Goal: Transaction & Acquisition: Purchase product/service

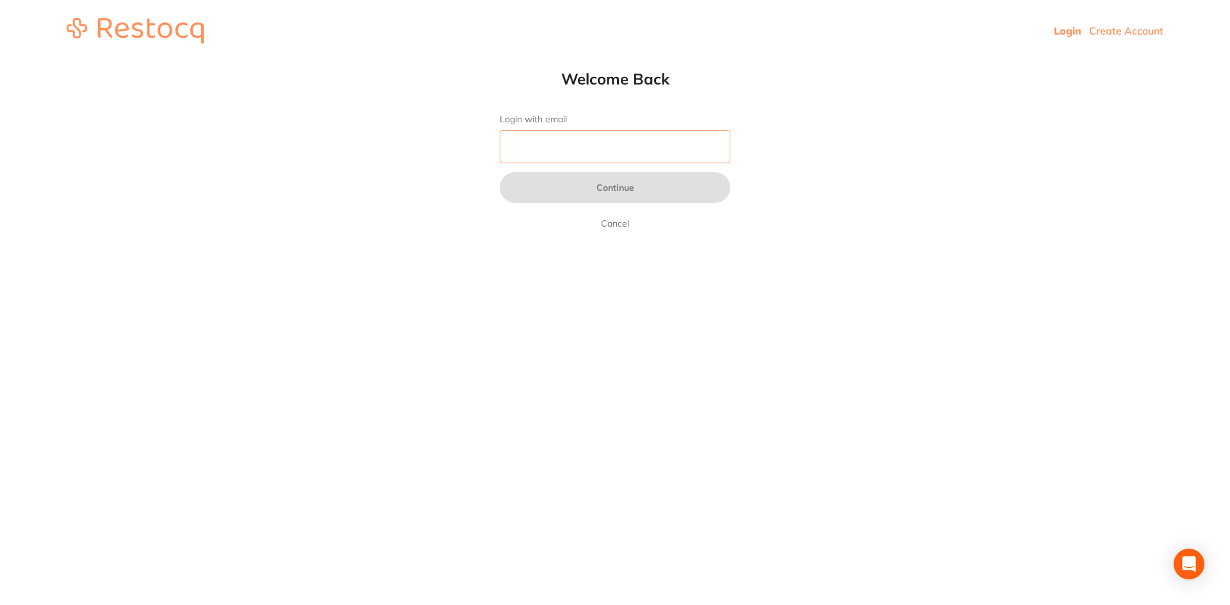
click at [549, 156] on input "Login with email" at bounding box center [615, 146] width 231 height 33
type input "[EMAIL_ADDRESS][DOMAIN_NAME]"
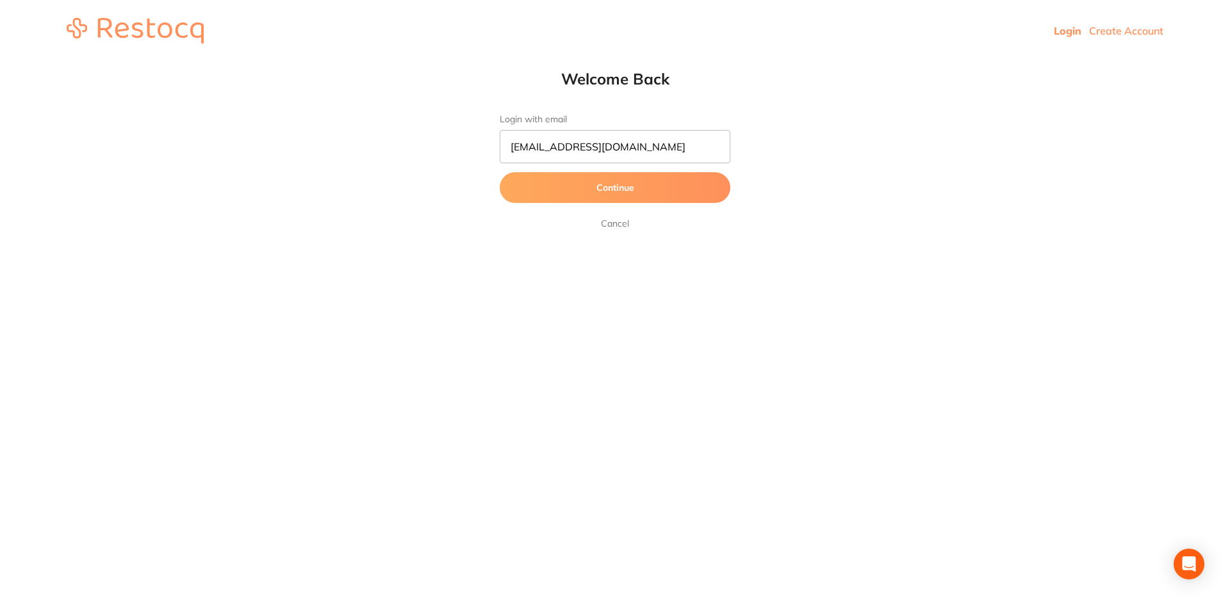
click at [578, 192] on button "Continue" at bounding box center [615, 187] width 231 height 31
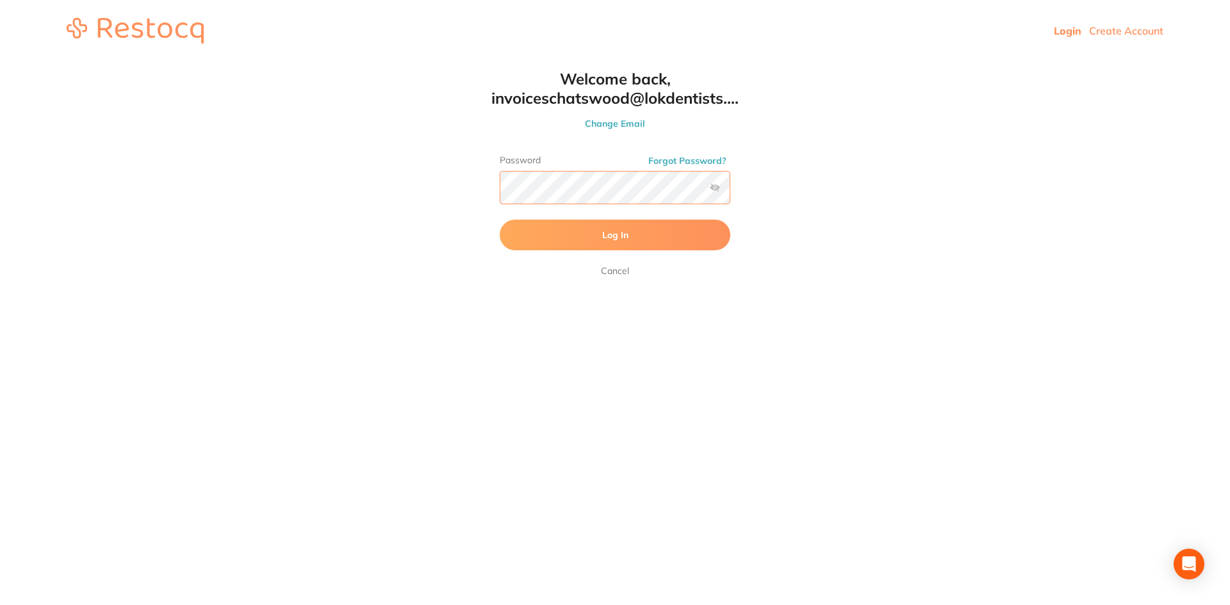
click at [500, 220] on button "Log In" at bounding box center [615, 235] width 231 height 31
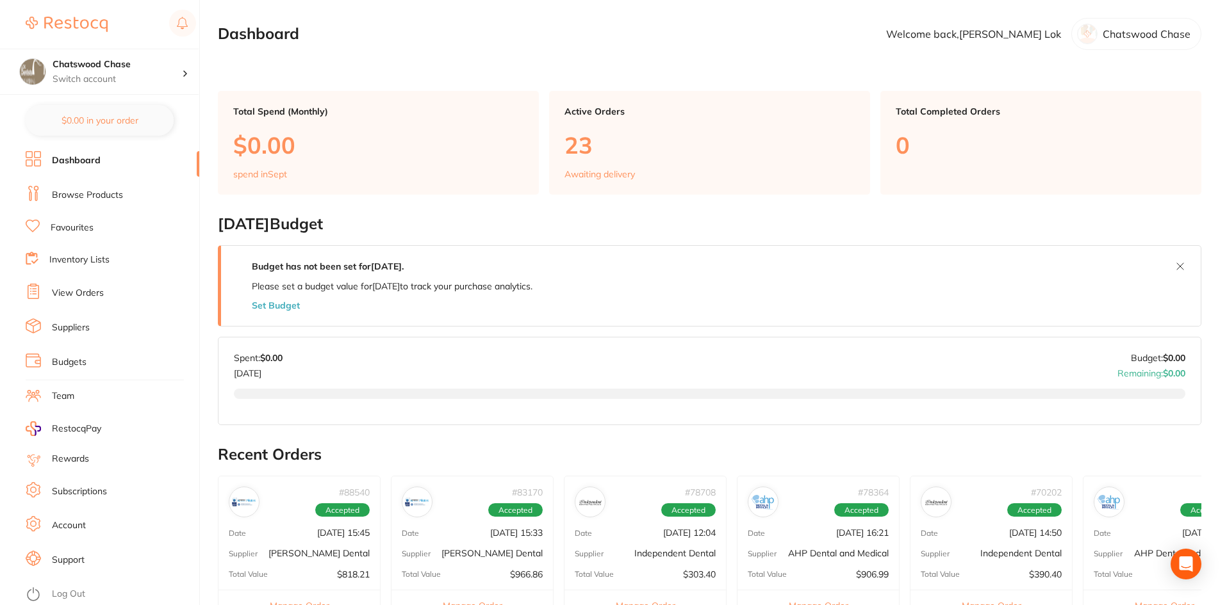
click at [113, 199] on link "Browse Products" at bounding box center [87, 195] width 71 height 13
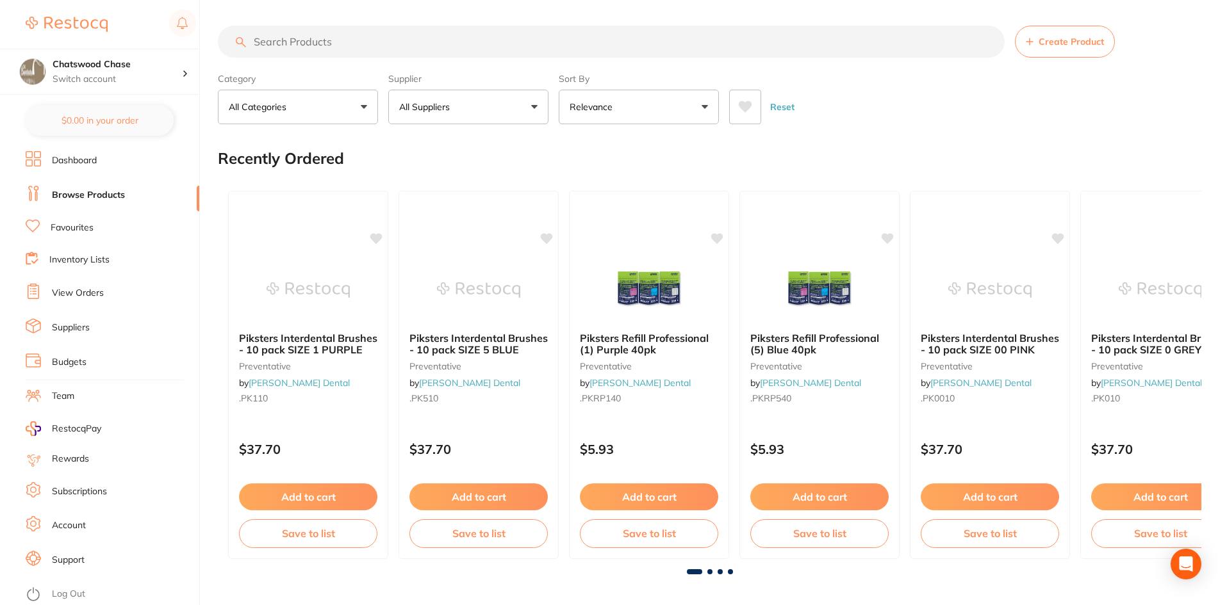
click at [477, 104] on button "All Suppliers" at bounding box center [468, 107] width 160 height 35
type input "ah"
click at [477, 215] on p "AHP Dental and Medical" at bounding box center [478, 220] width 93 height 24
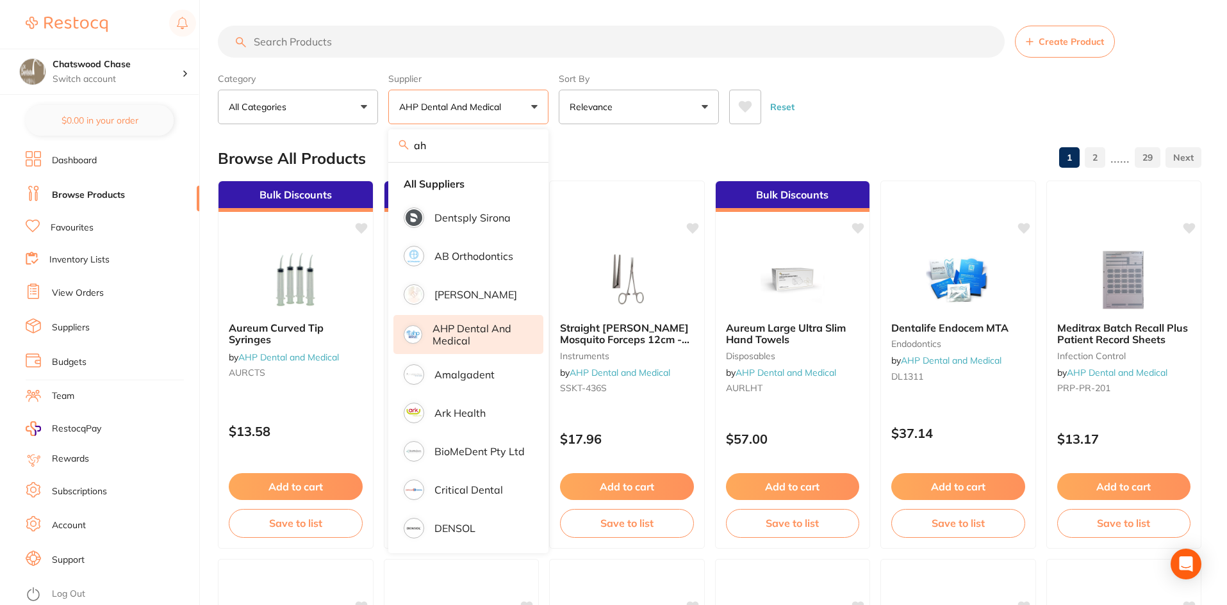
click at [305, 110] on button "All Categories" at bounding box center [298, 107] width 160 height 35
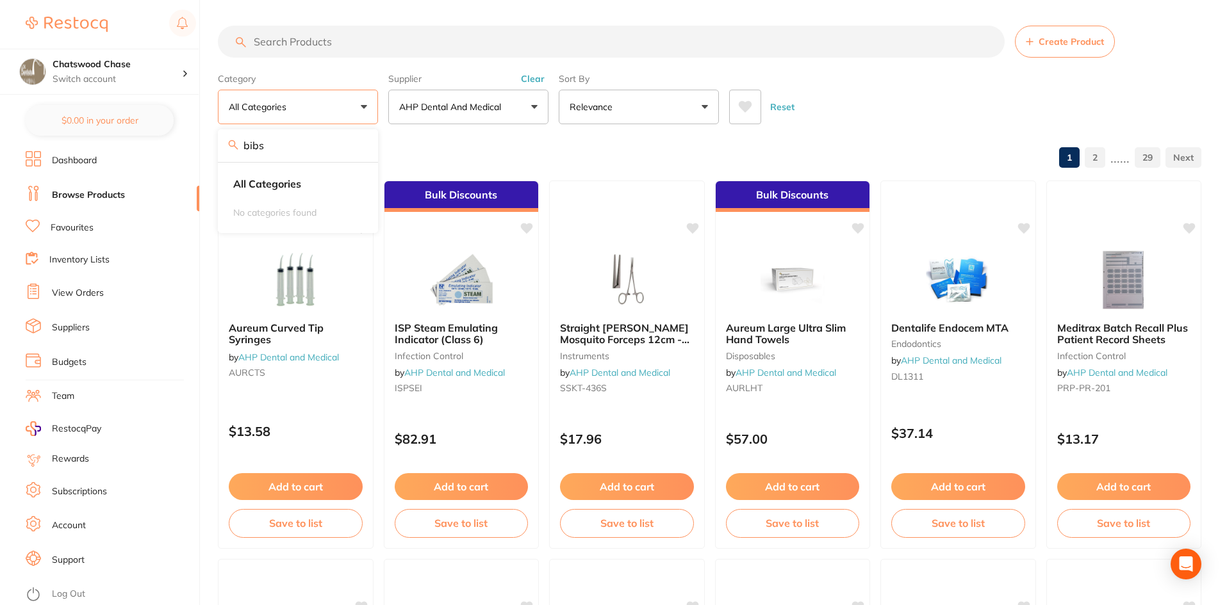
type input "bibs"
click at [291, 142] on input "bibs" at bounding box center [298, 145] width 160 height 32
click at [315, 41] on input "search" at bounding box center [611, 42] width 787 height 32
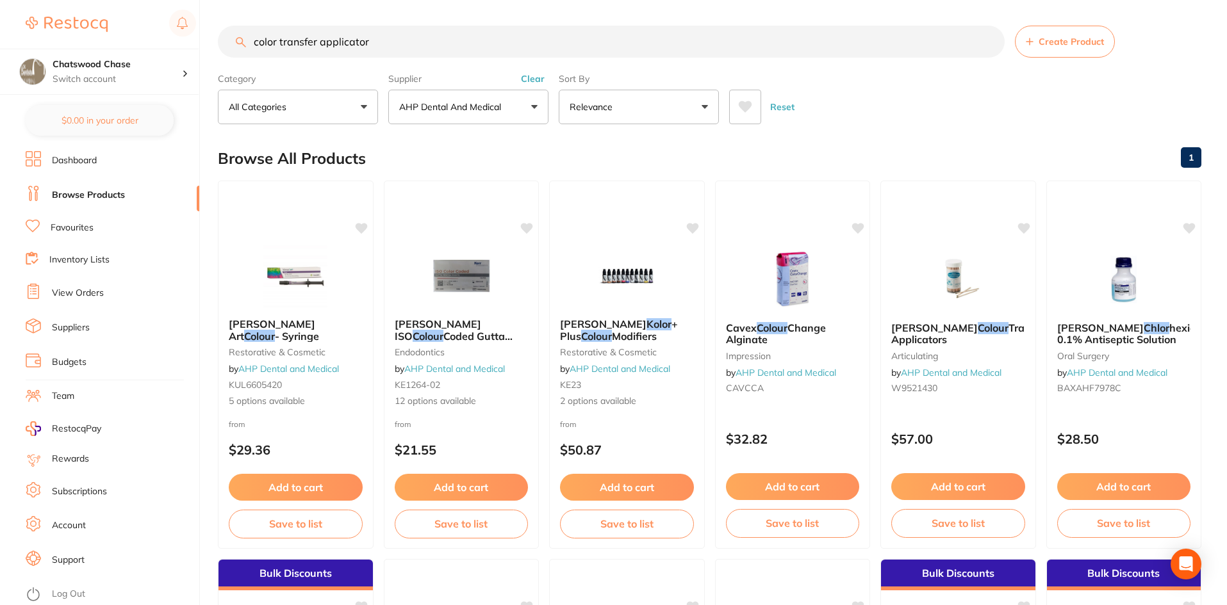
type input "color transfer applicator"
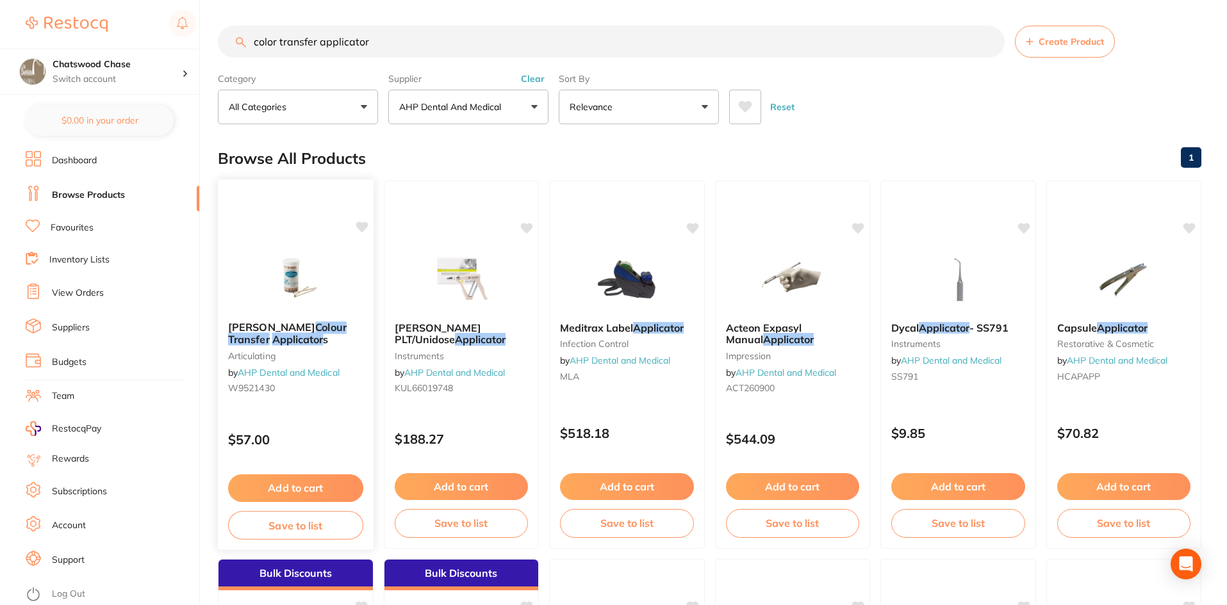
click at [284, 329] on span "Dr Thompson's" at bounding box center [271, 327] width 87 height 13
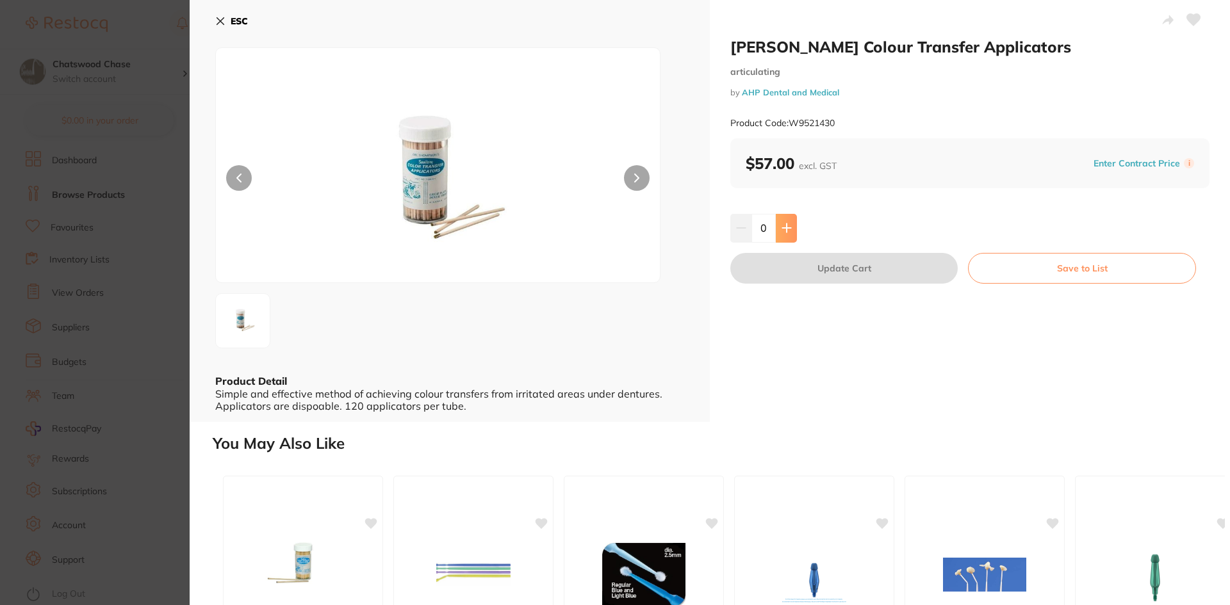
click at [785, 231] on icon at bounding box center [786, 228] width 8 height 8
type input "1"
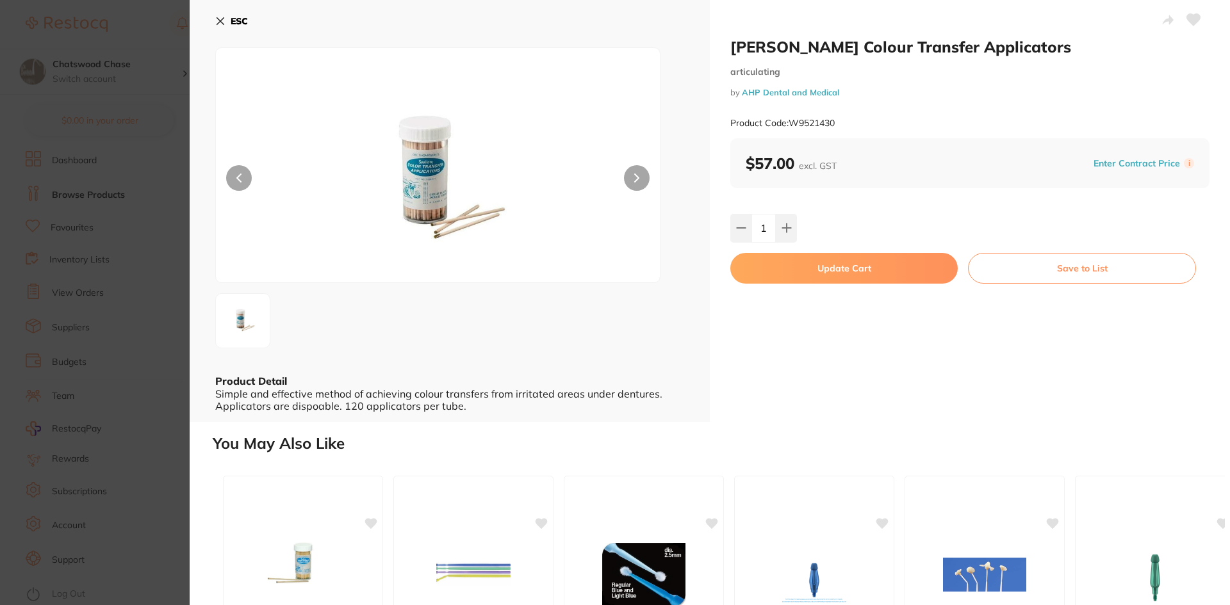
click at [855, 272] on button "Update Cart" at bounding box center [843, 268] width 227 height 31
checkbox input "false"
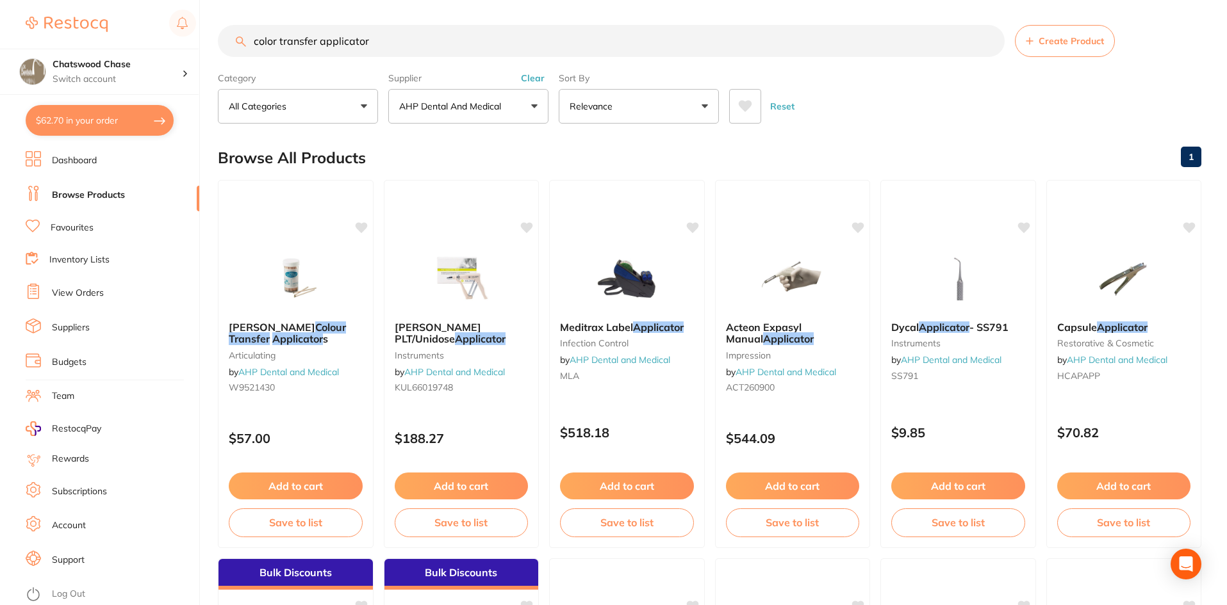
drag, startPoint x: 399, startPoint y: 48, endPoint x: 259, endPoint y: 45, distance: 140.3
click at [259, 45] on input "color transfer applicator" at bounding box center [611, 41] width 787 height 32
type input "c"
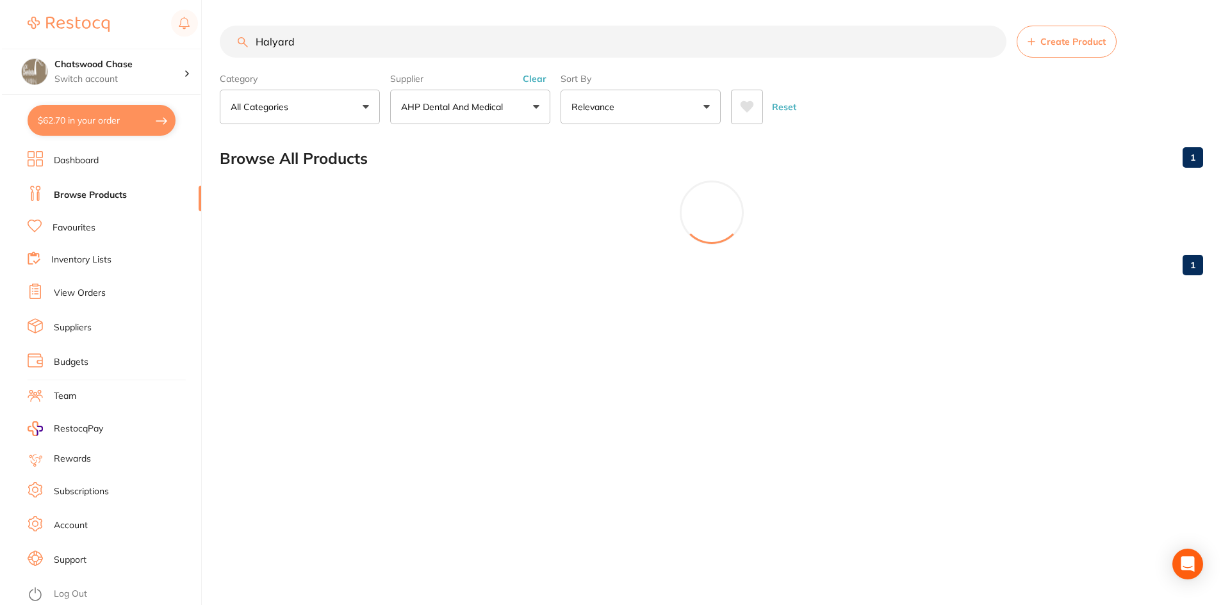
scroll to position [0, 0]
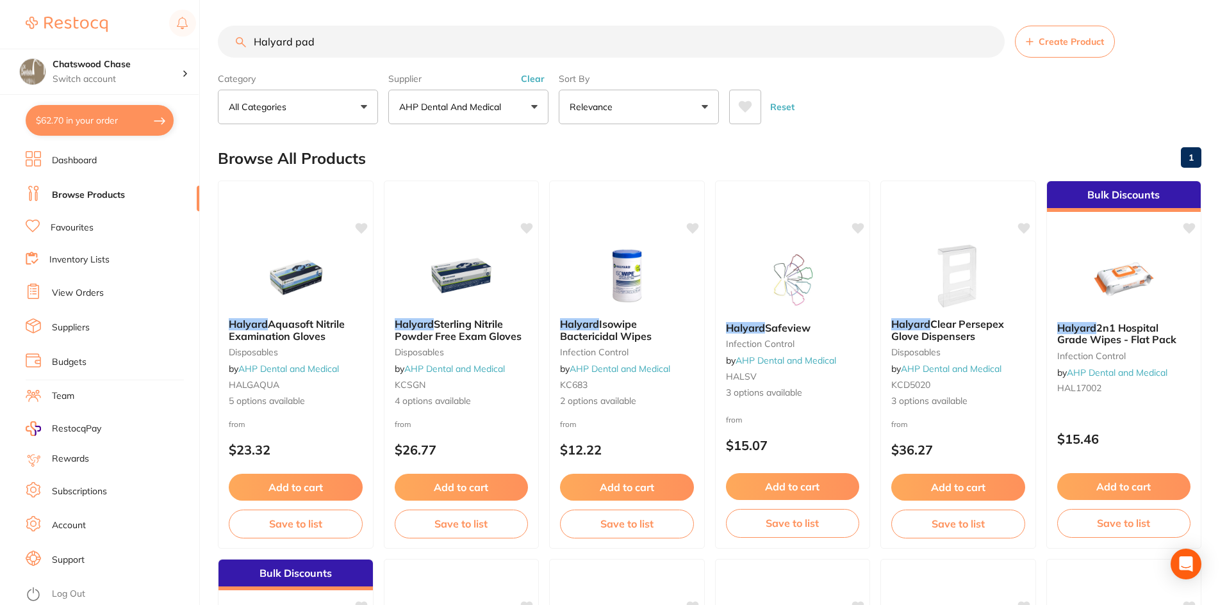
type input "Halyard pad"
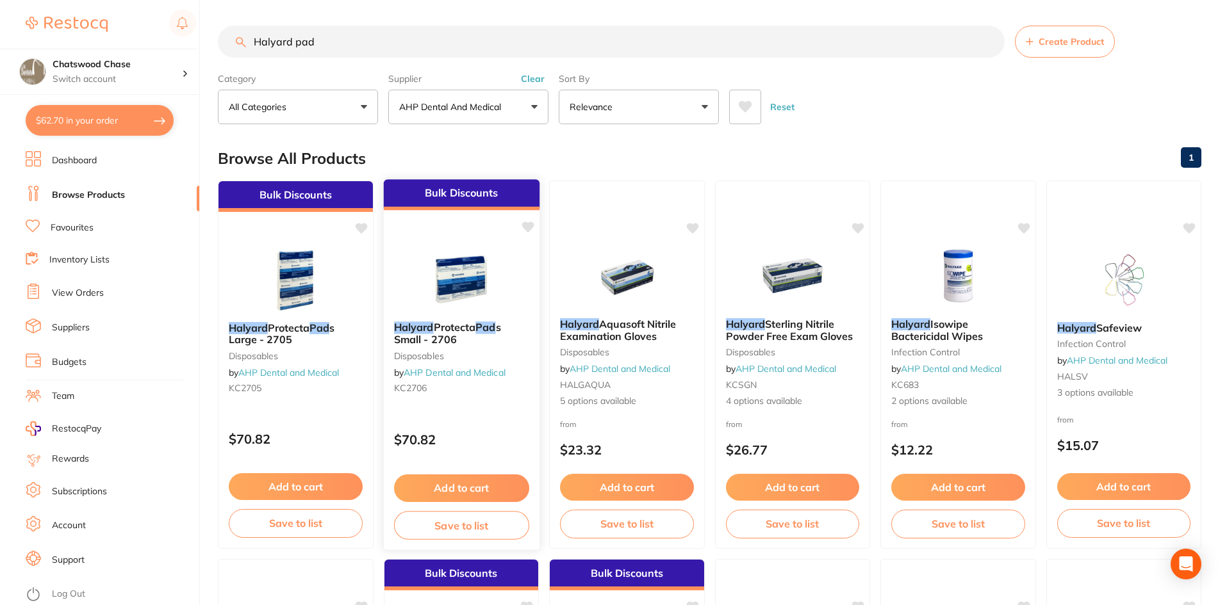
click at [465, 323] on span "Protecta" at bounding box center [454, 327] width 42 height 13
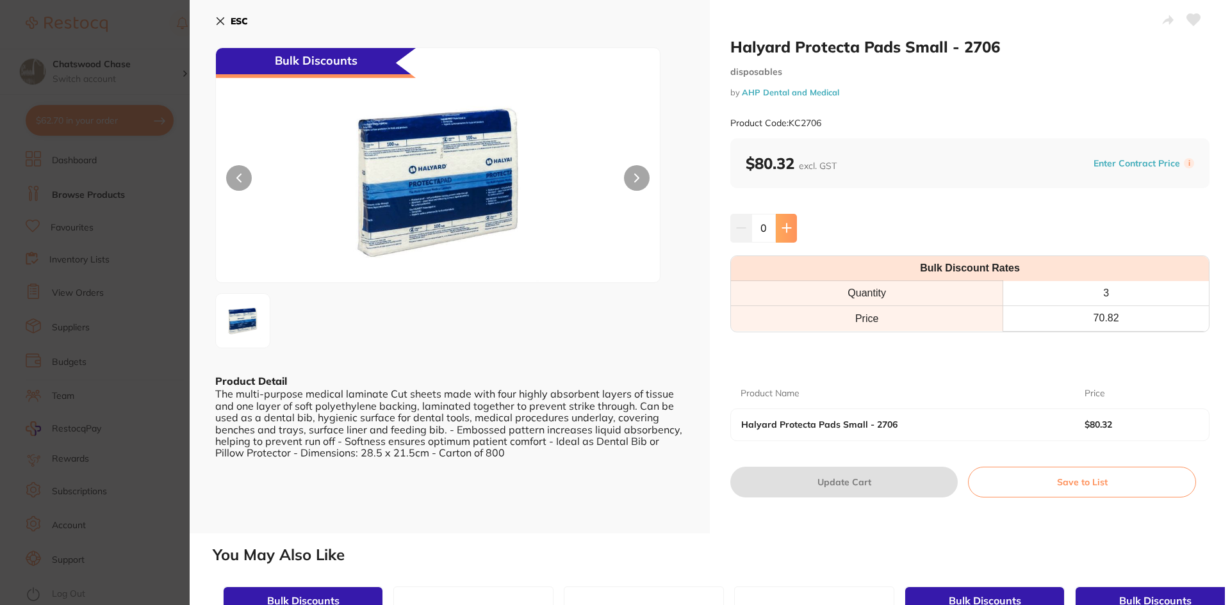
click at [790, 229] on button at bounding box center [786, 228] width 21 height 28
type input "3"
click at [856, 478] on button "Update Cart" at bounding box center [843, 482] width 227 height 31
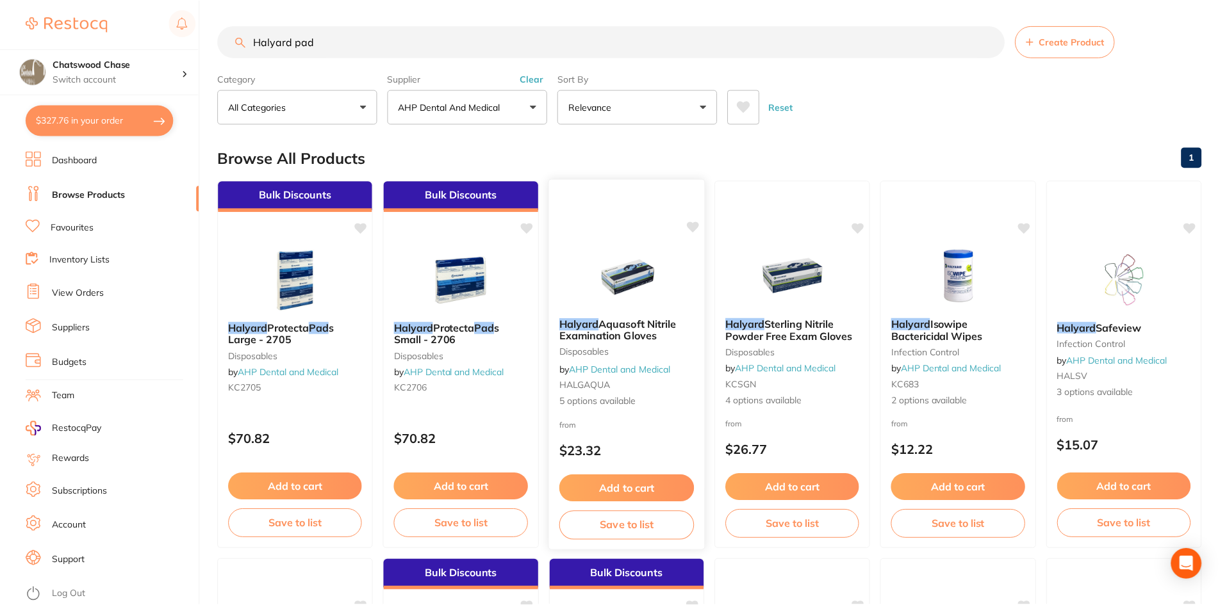
scroll to position [1, 0]
click at [350, 50] on input "Halyard pad" at bounding box center [611, 41] width 787 height 32
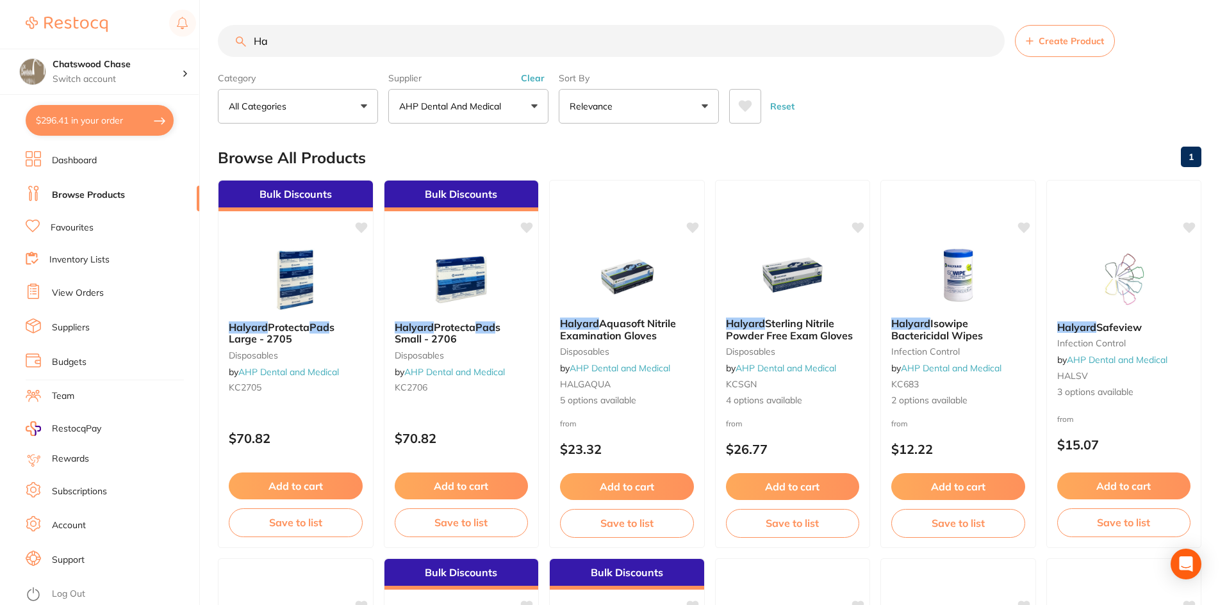
type input "H"
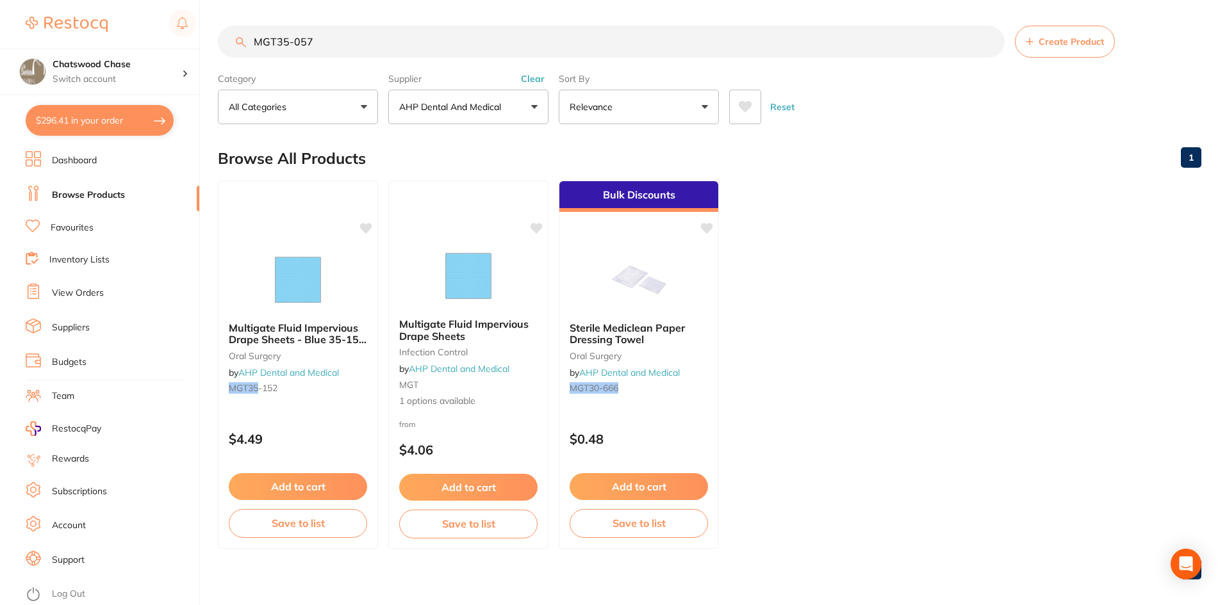
type input "MGT35-057"
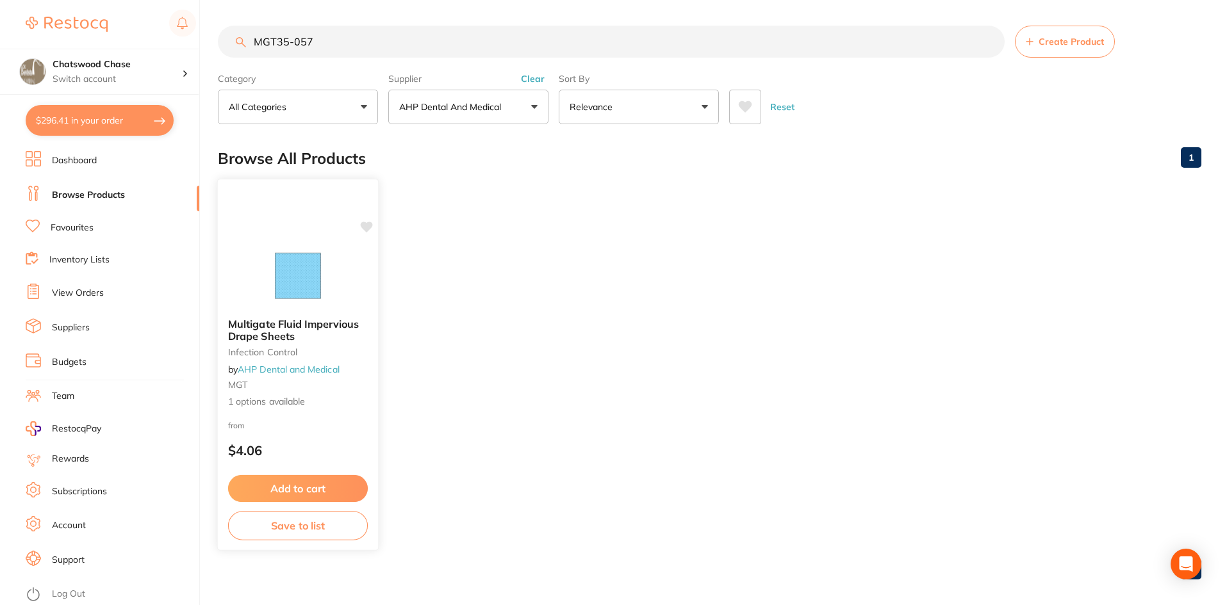
click at [309, 367] on link "AHP Dental and Medical" at bounding box center [289, 369] width 102 height 12
click at [319, 322] on span "Multigate Fluid Impervious Drape Sheets" at bounding box center [293, 330] width 131 height 25
click at [294, 327] on span "Multigate Fluid Impervious Drape Sheets" at bounding box center [293, 329] width 131 height 25
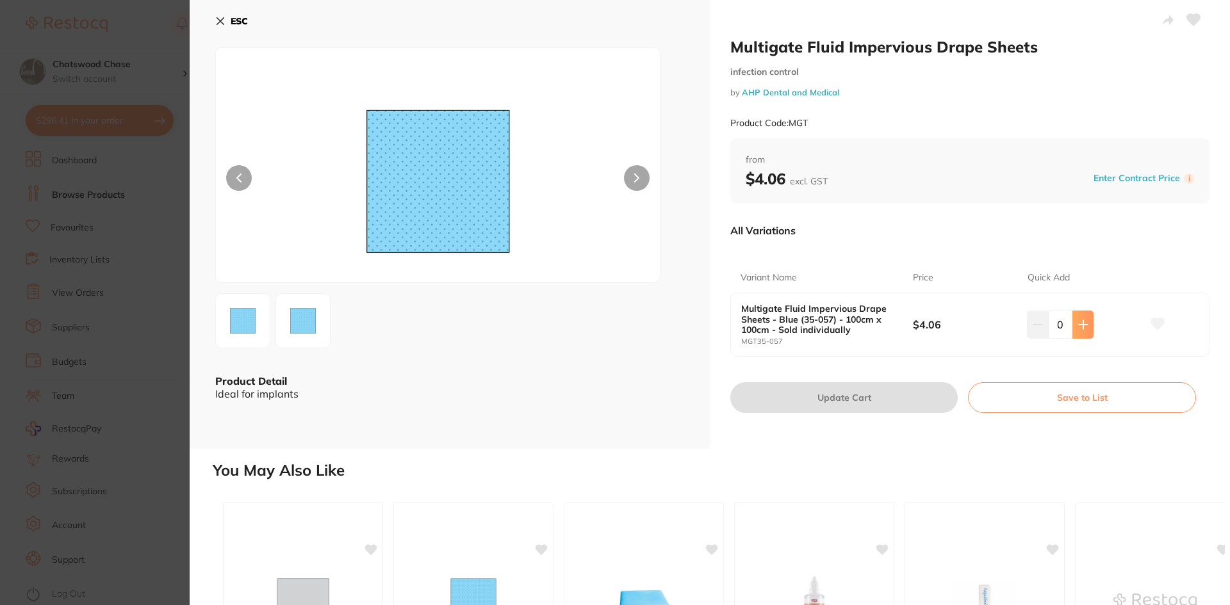
click at [1082, 328] on icon at bounding box center [1083, 325] width 10 height 10
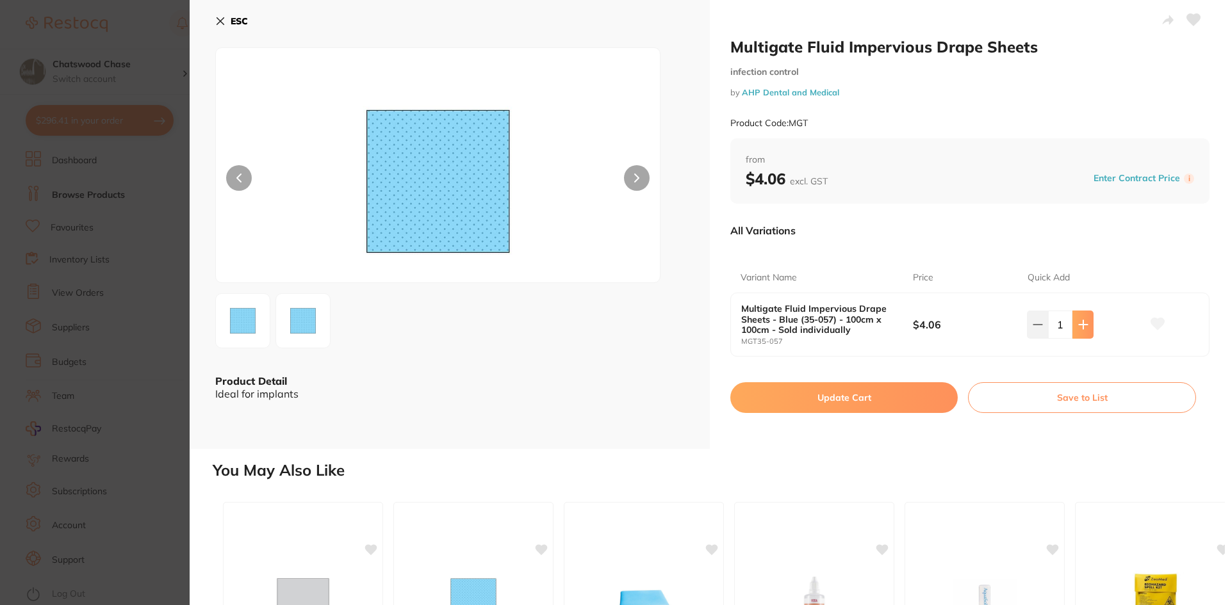
click at [1082, 328] on icon at bounding box center [1083, 325] width 10 height 10
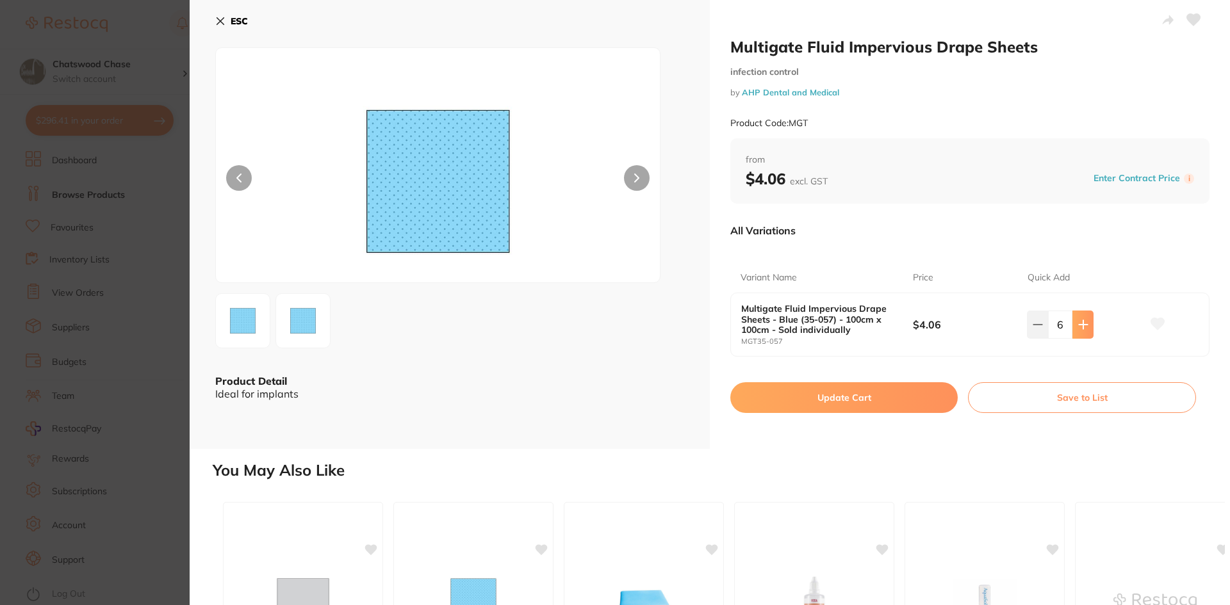
click at [1082, 328] on icon at bounding box center [1083, 325] width 10 height 10
type input "10"
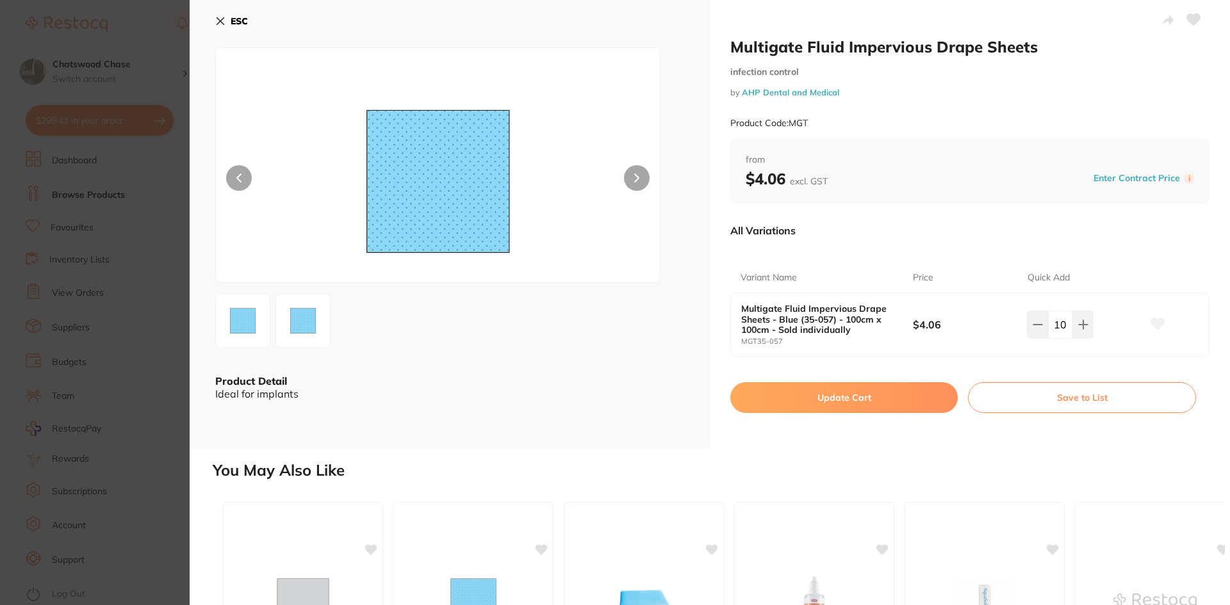
click at [840, 402] on button "Update Cart" at bounding box center [843, 397] width 227 height 31
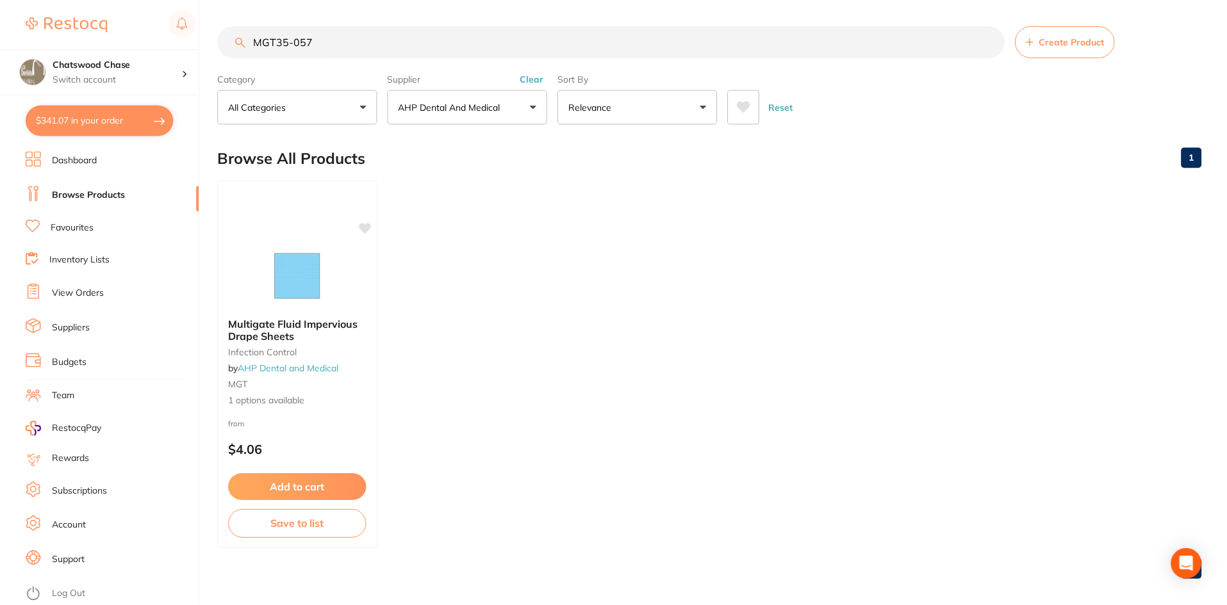
scroll to position [1, 0]
click at [332, 44] on input "MGT35-057" at bounding box center [611, 41] width 787 height 32
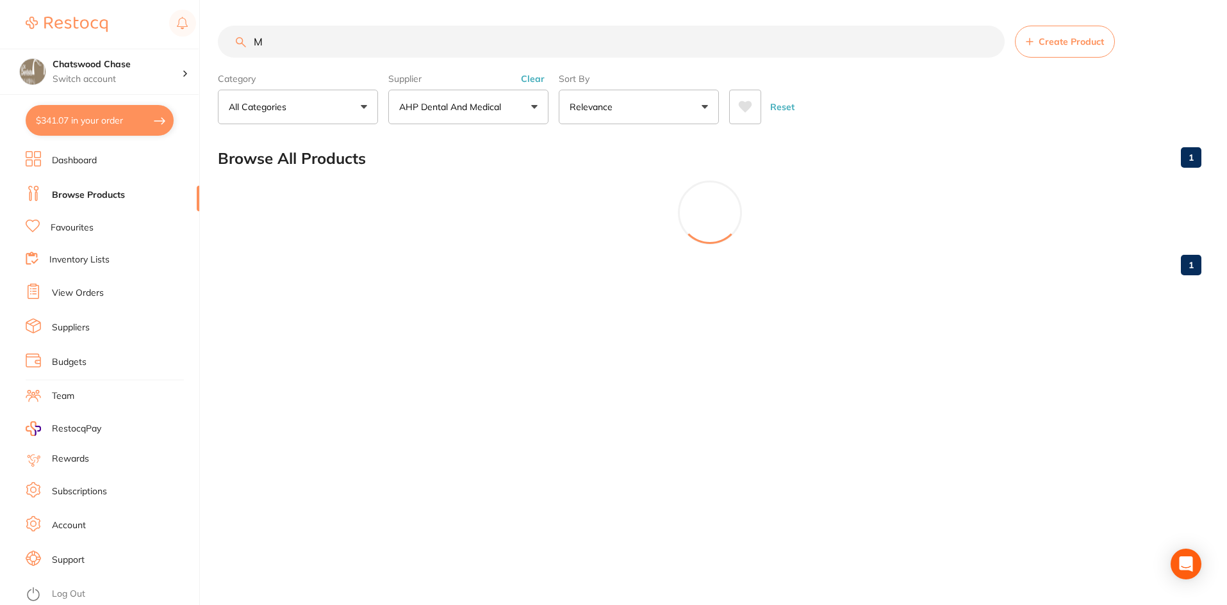
scroll to position [0, 0]
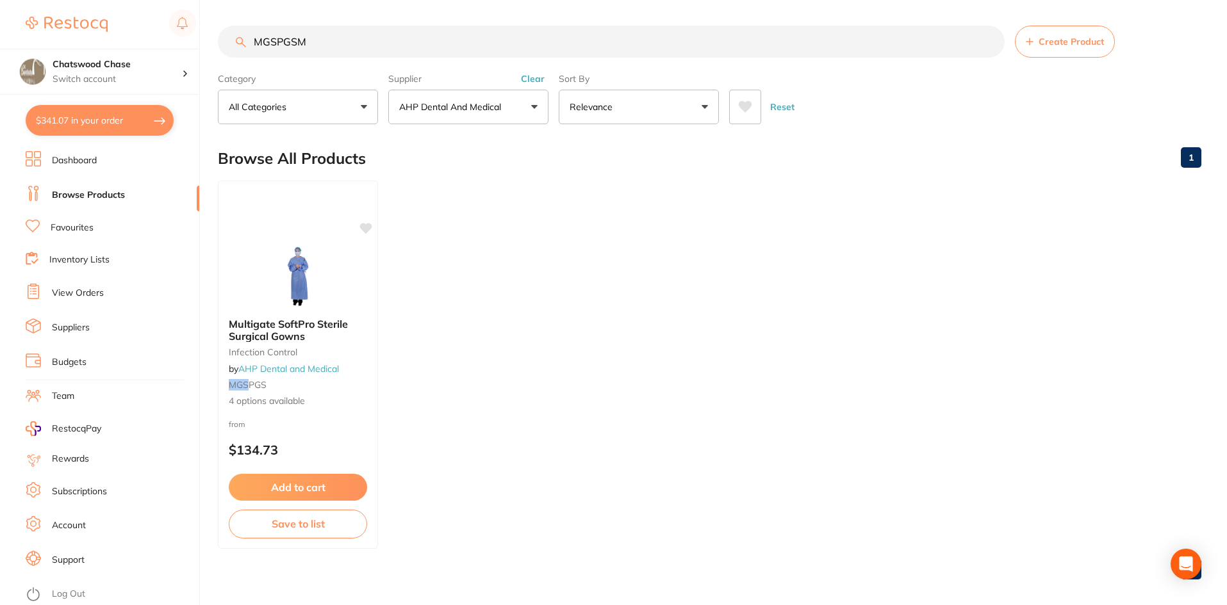
type input "MGSPGSM"
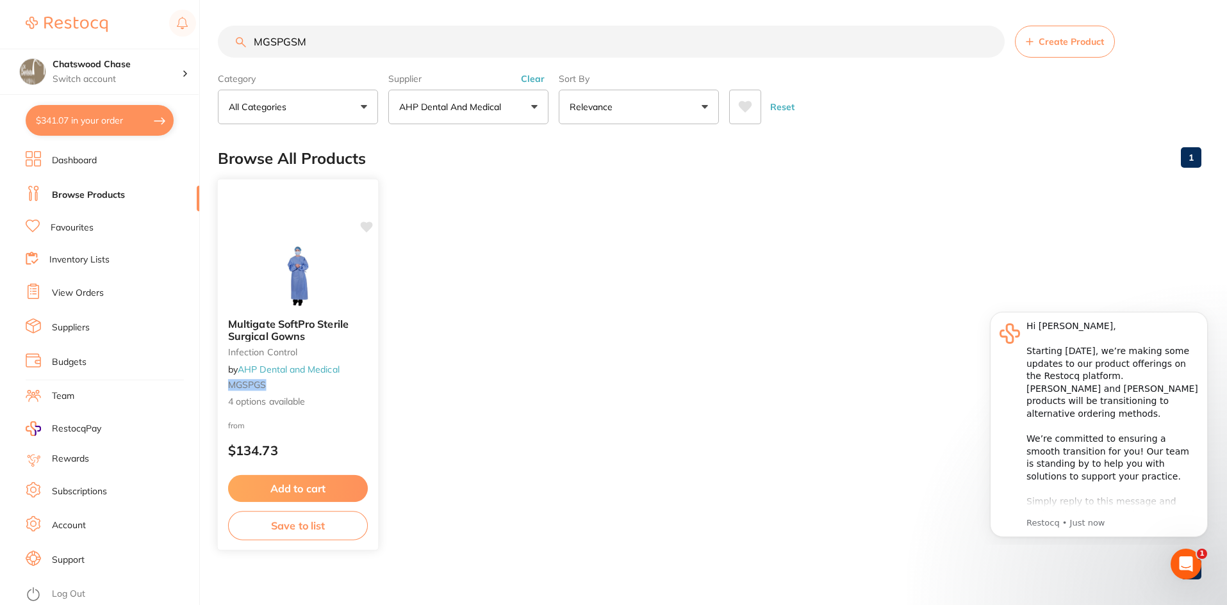
click at [305, 327] on span "Multigate SoftPro Sterile Surgical Gowns" at bounding box center [288, 330] width 120 height 25
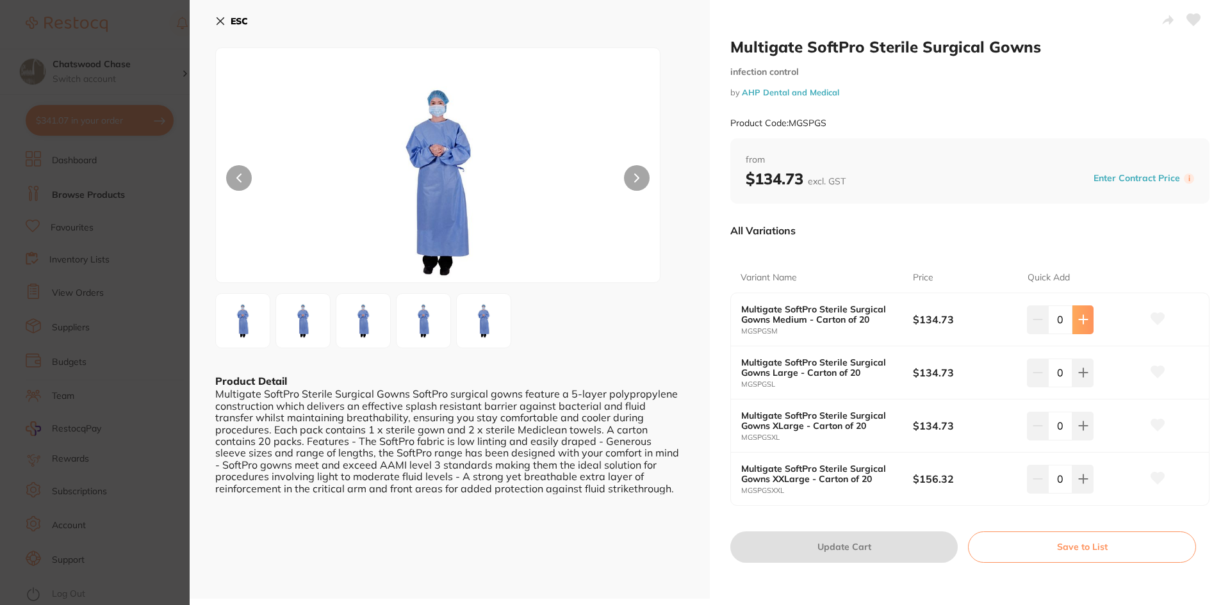
click at [1088, 322] on button at bounding box center [1082, 320] width 21 height 28
type input "1"
click at [823, 541] on button "Update Cart" at bounding box center [843, 547] width 227 height 31
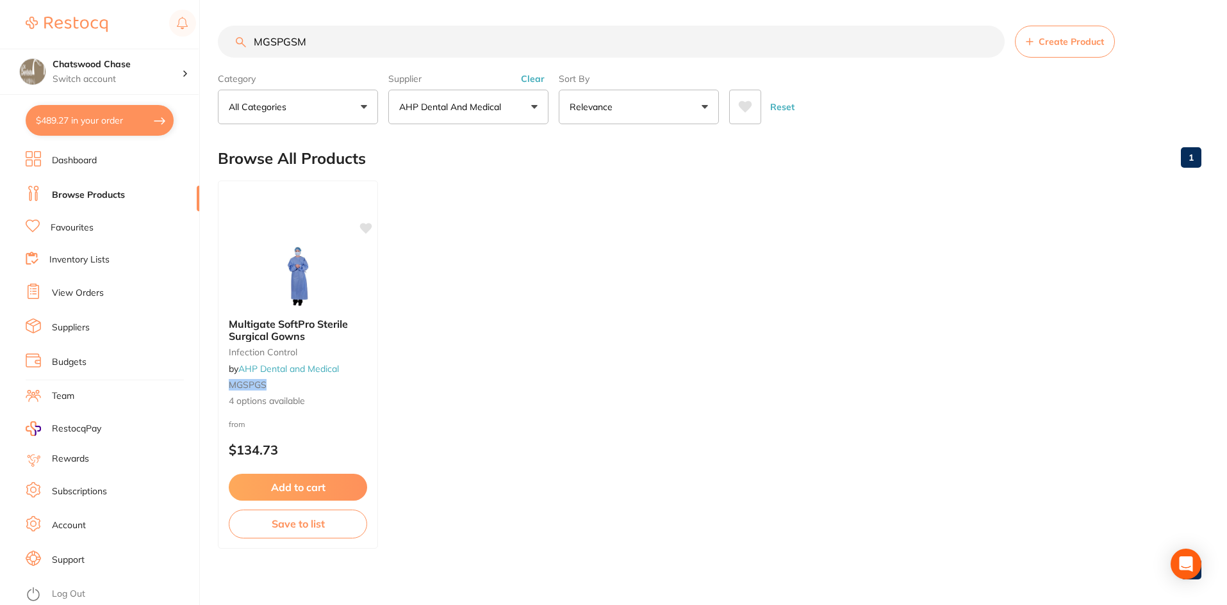
click at [113, 117] on button "$489.27 in your order" at bounding box center [100, 120] width 148 height 31
checkbox input "true"
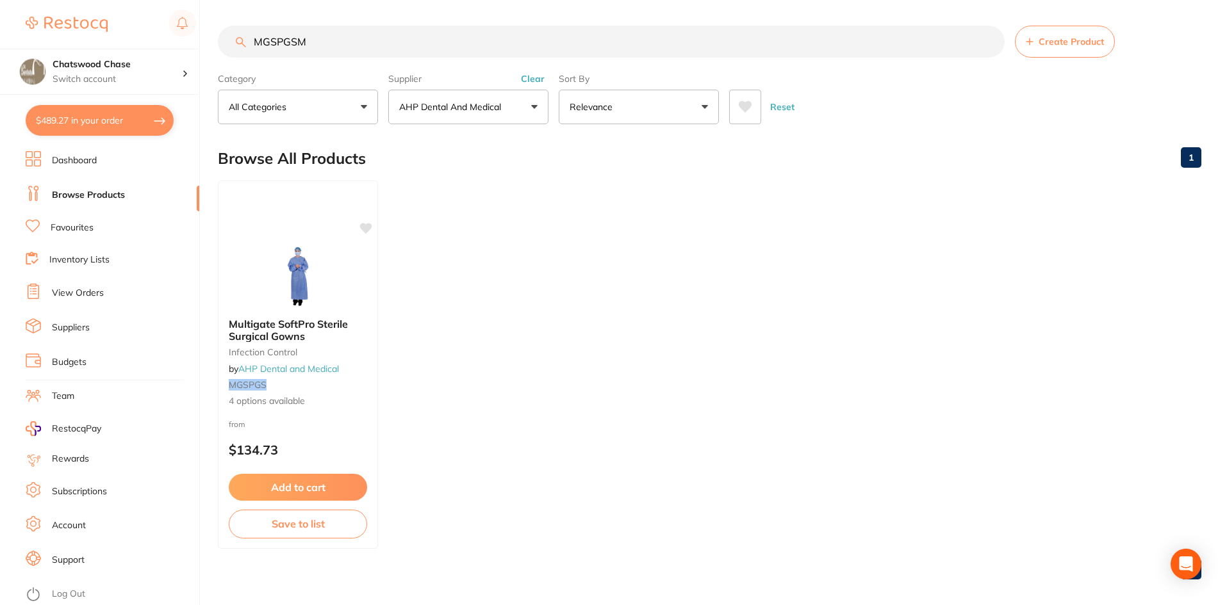
checkbox input "true"
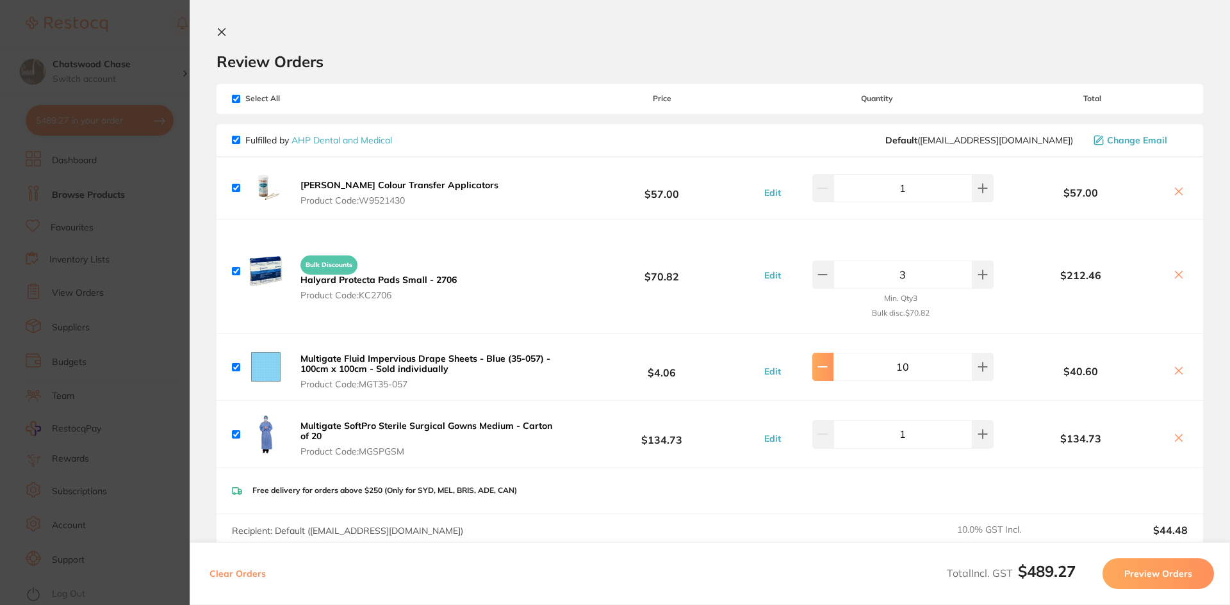
click at [829, 375] on button at bounding box center [822, 367] width 21 height 28
type input "8"
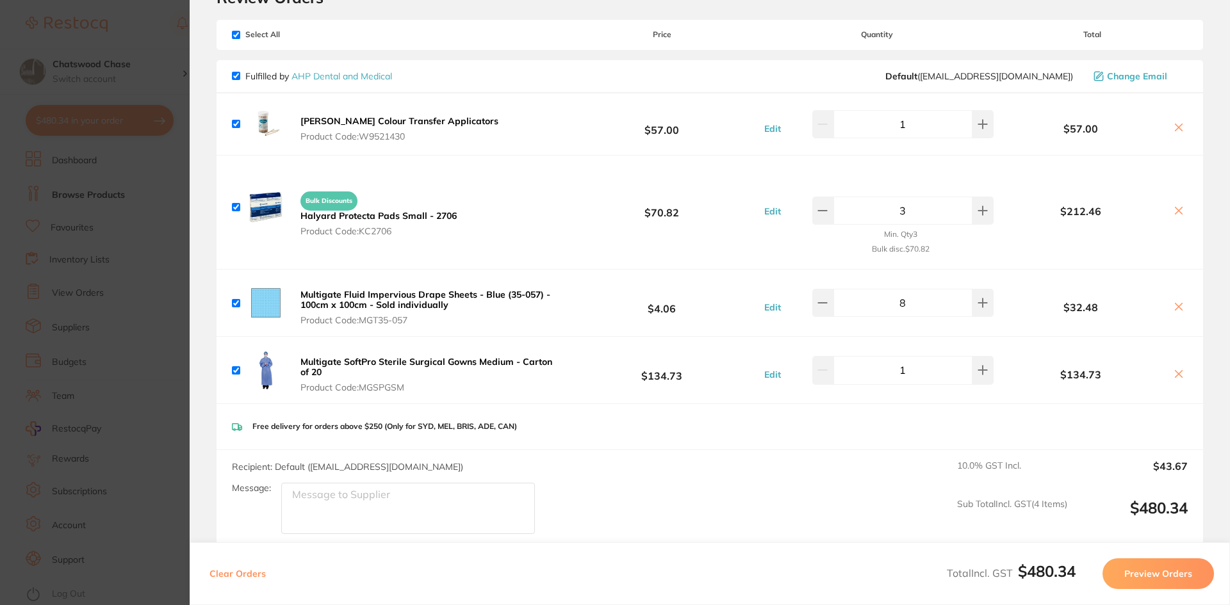
click at [1168, 590] on div "Clear Orders Total Incl. GST $480.34 Preview Orders" at bounding box center [710, 574] width 1040 height 63
click at [1168, 583] on button "Preview Orders" at bounding box center [1157, 574] width 111 height 31
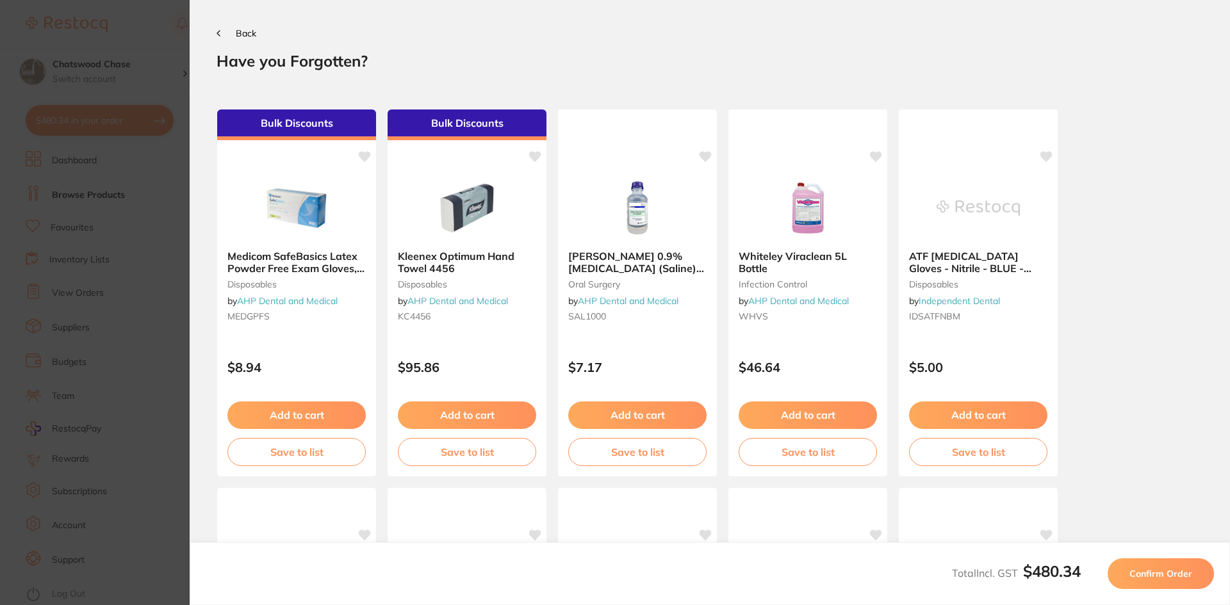
scroll to position [0, 0]
click at [220, 31] on icon at bounding box center [218, 33] width 3 height 5
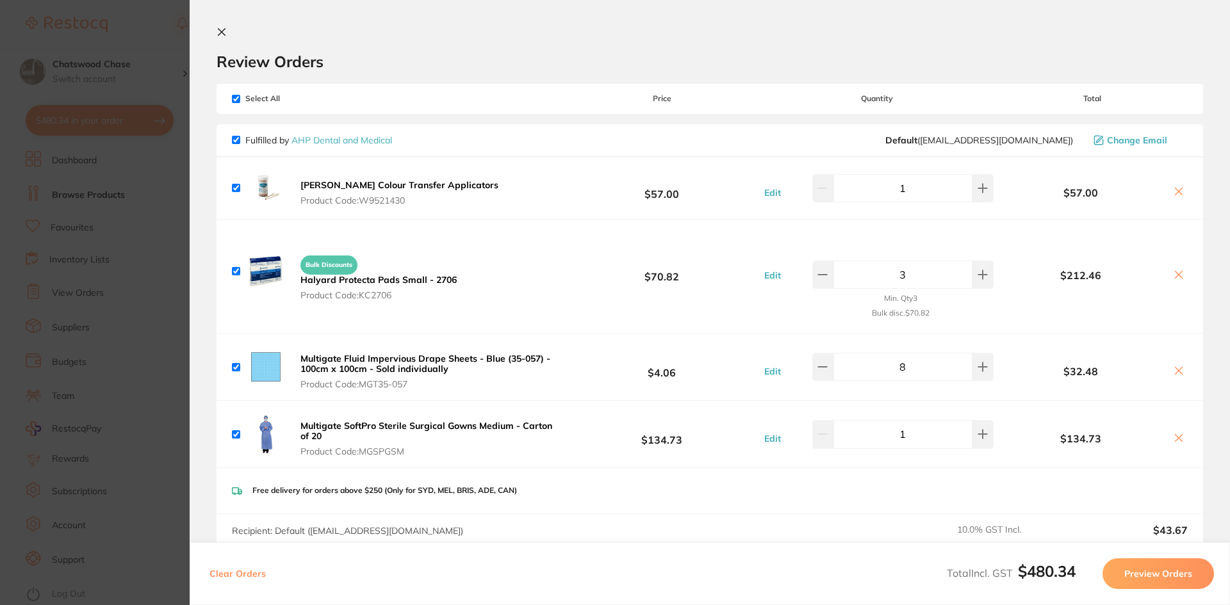
click at [221, 32] on icon at bounding box center [221, 32] width 7 height 7
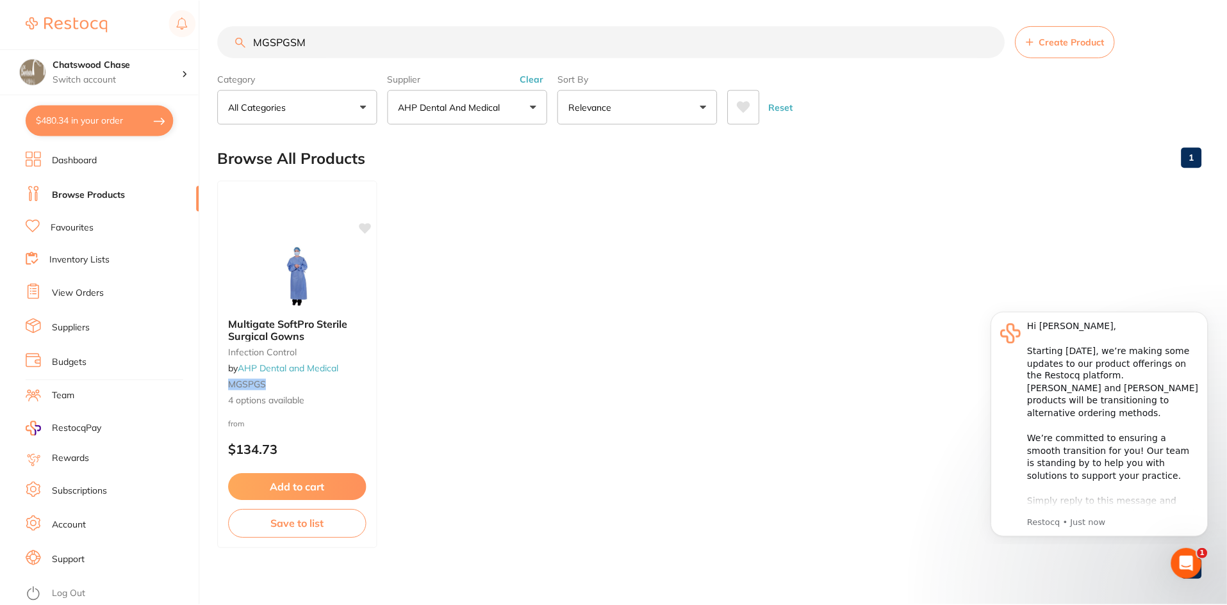
scroll to position [1, 0]
click at [76, 118] on button "$480.34 in your order" at bounding box center [100, 120] width 148 height 31
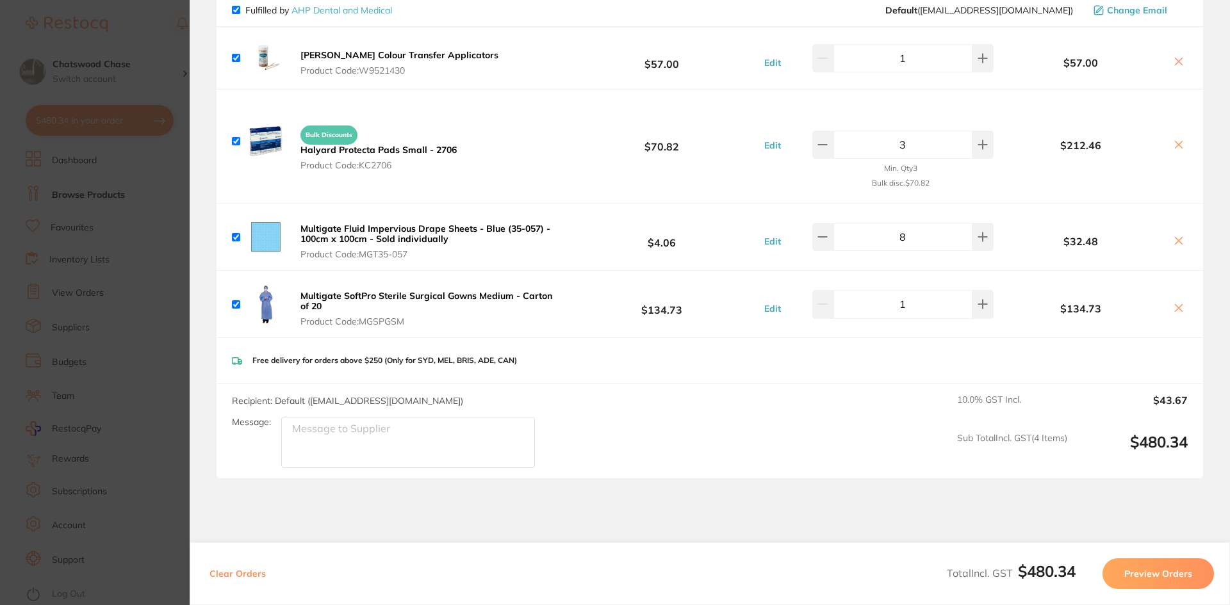
scroll to position [211, 0]
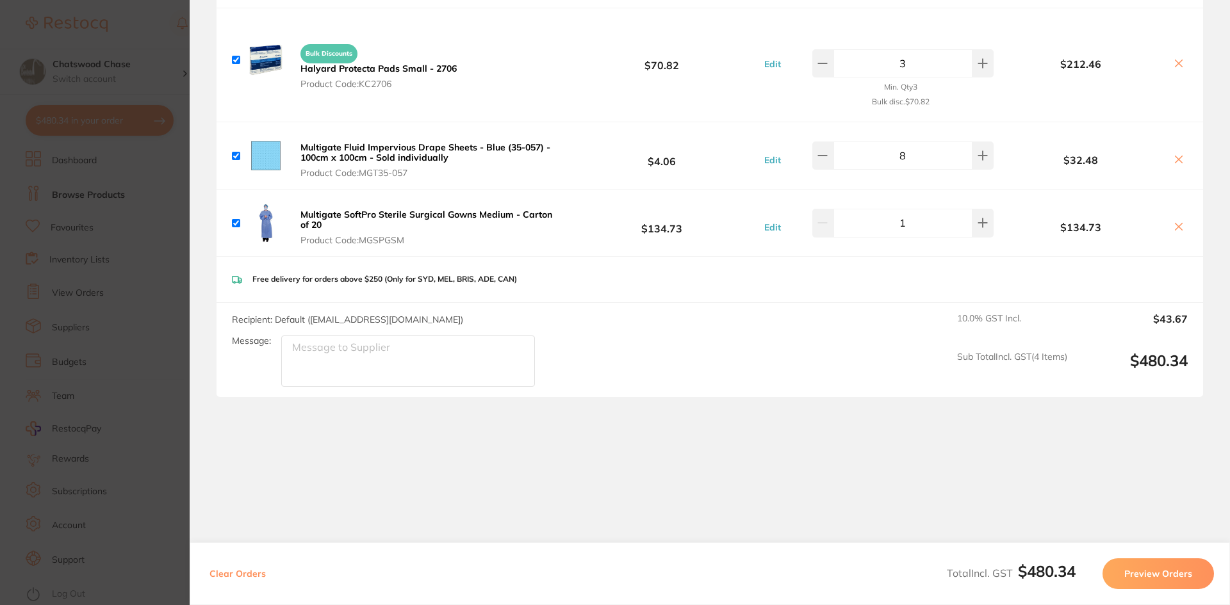
click at [1170, 575] on button "Preview Orders" at bounding box center [1157, 574] width 111 height 31
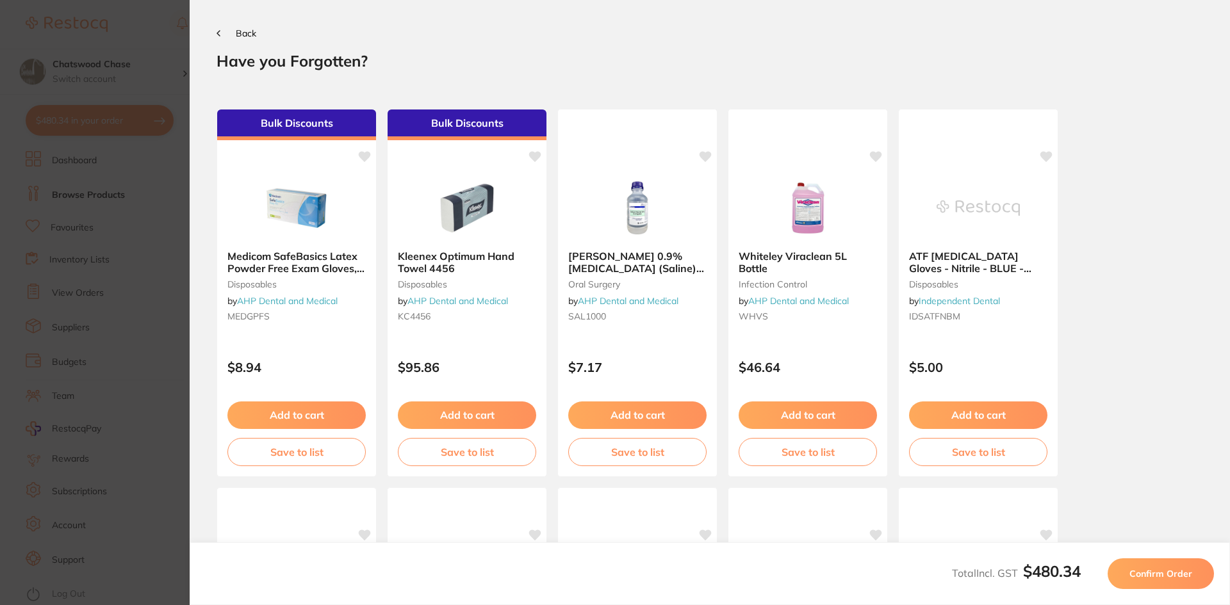
scroll to position [0, 0]
click at [1147, 582] on button "Confirm Order" at bounding box center [1160, 574] width 106 height 31
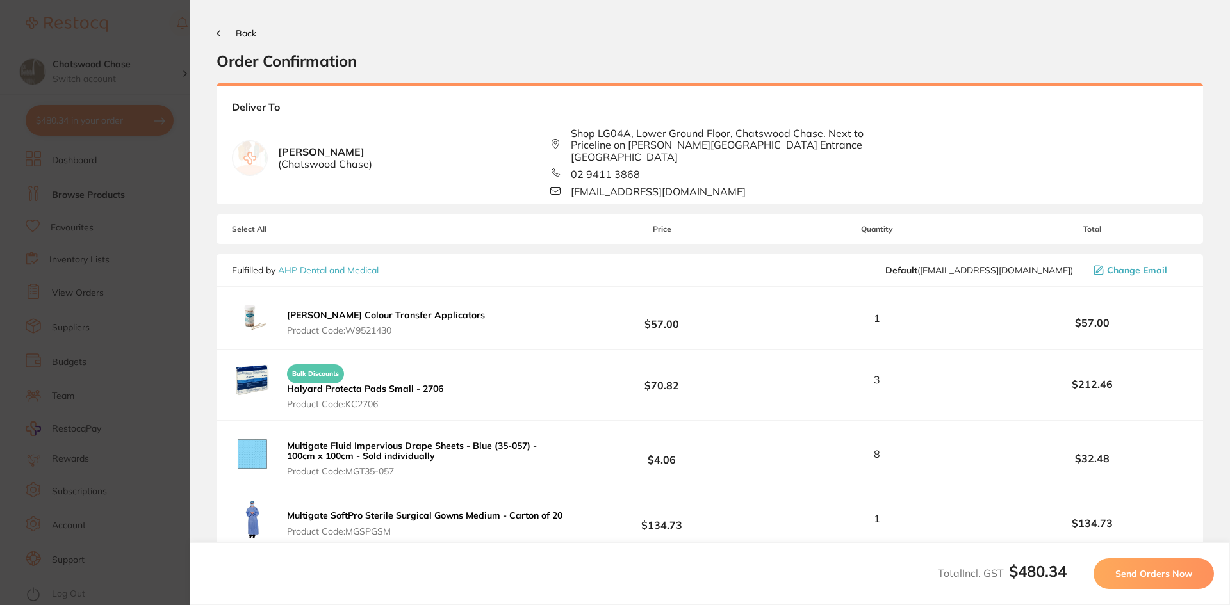
click at [1147, 582] on button "Send Orders Now" at bounding box center [1153, 574] width 120 height 31
